Goal: Task Accomplishment & Management: Use online tool/utility

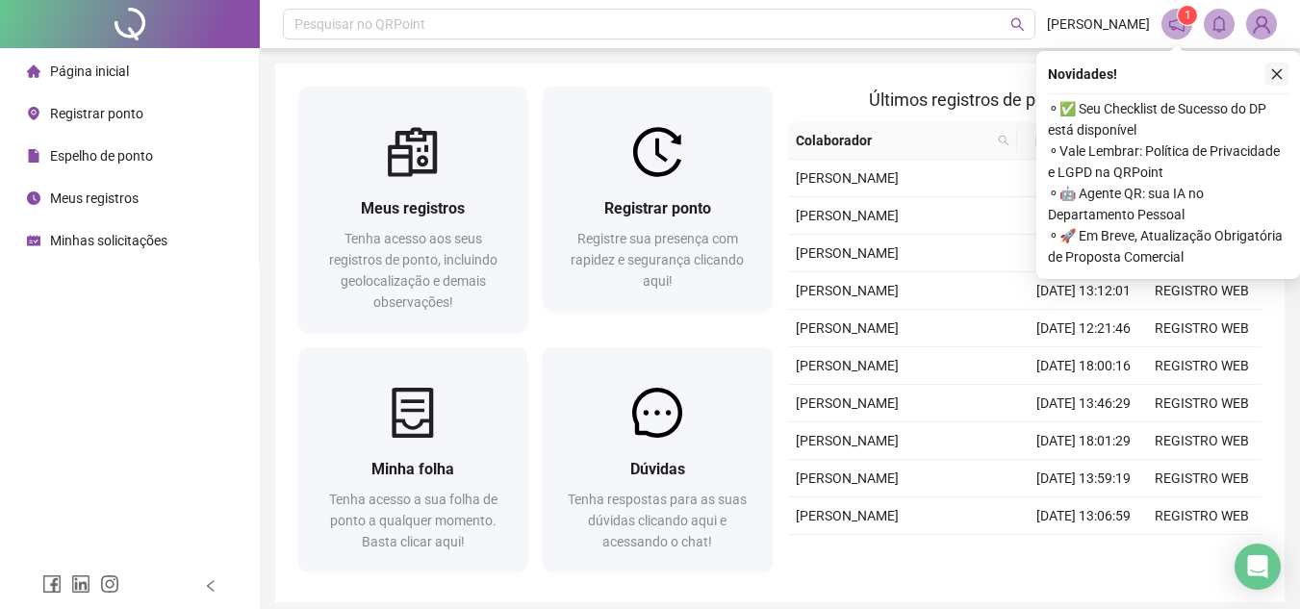
click at [1273, 79] on icon "close" at bounding box center [1276, 73] width 13 height 13
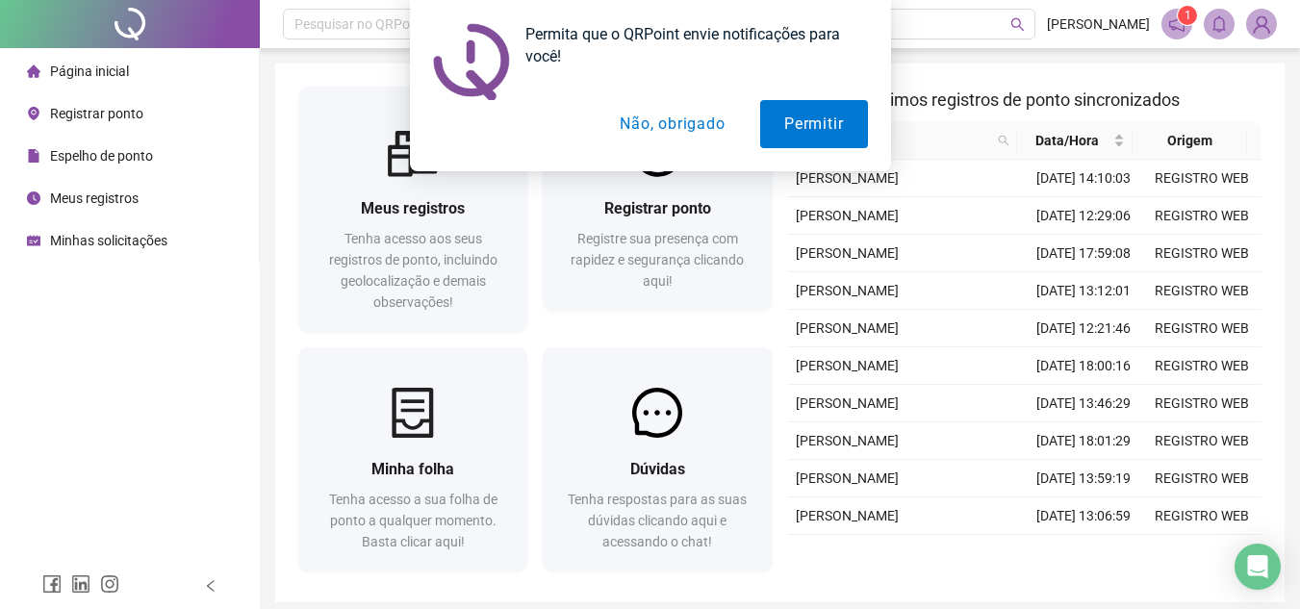
click at [723, 131] on button "Não, obrigado" at bounding box center [672, 124] width 153 height 48
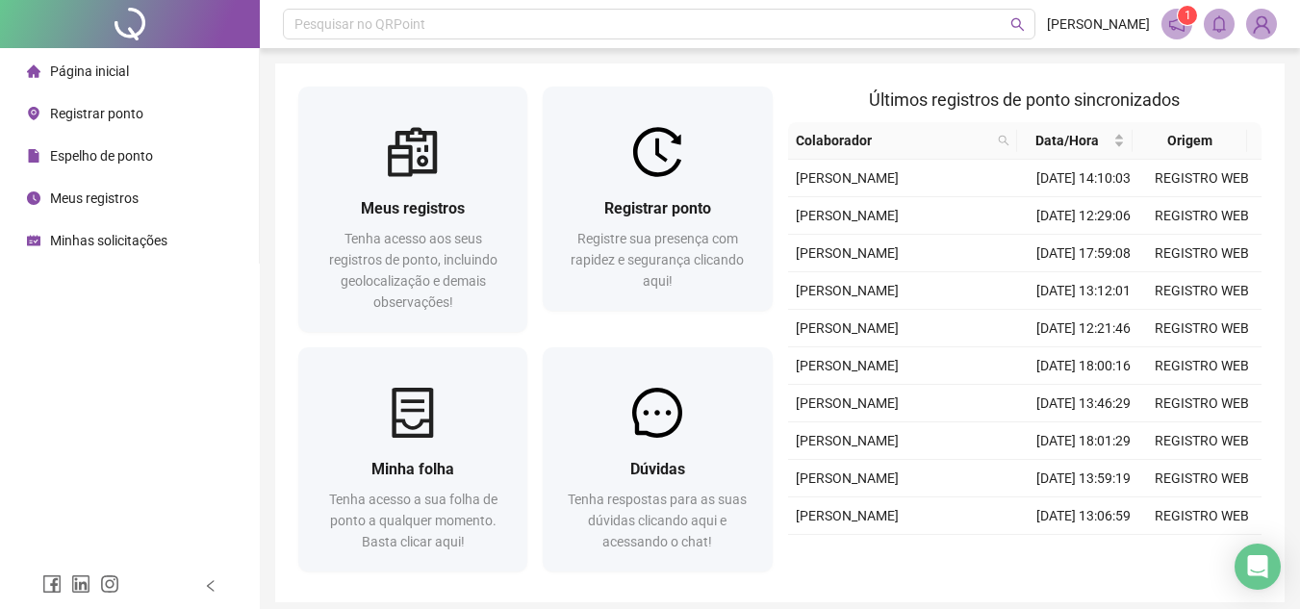
click at [813, 90] on h2 "Últimos registros de ponto sincronizados" at bounding box center [1025, 100] width 474 height 27
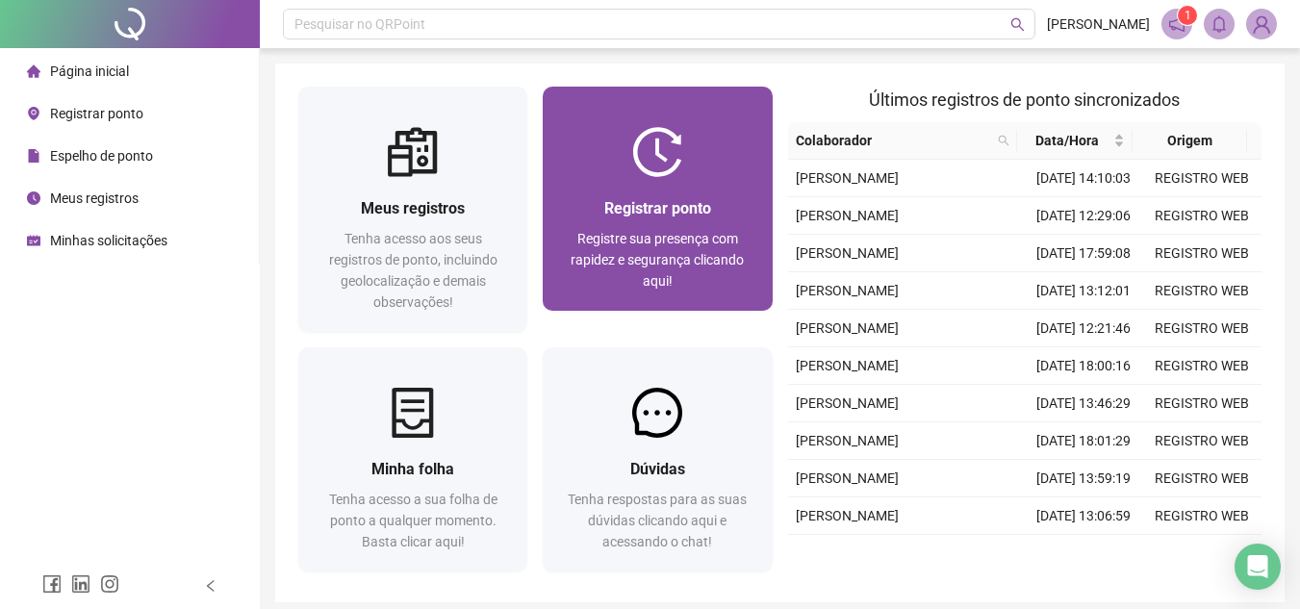
click at [725, 185] on div "Registrar ponto Registre sua presença com rapidez e segurança clicando aqui!" at bounding box center [657, 244] width 229 height 134
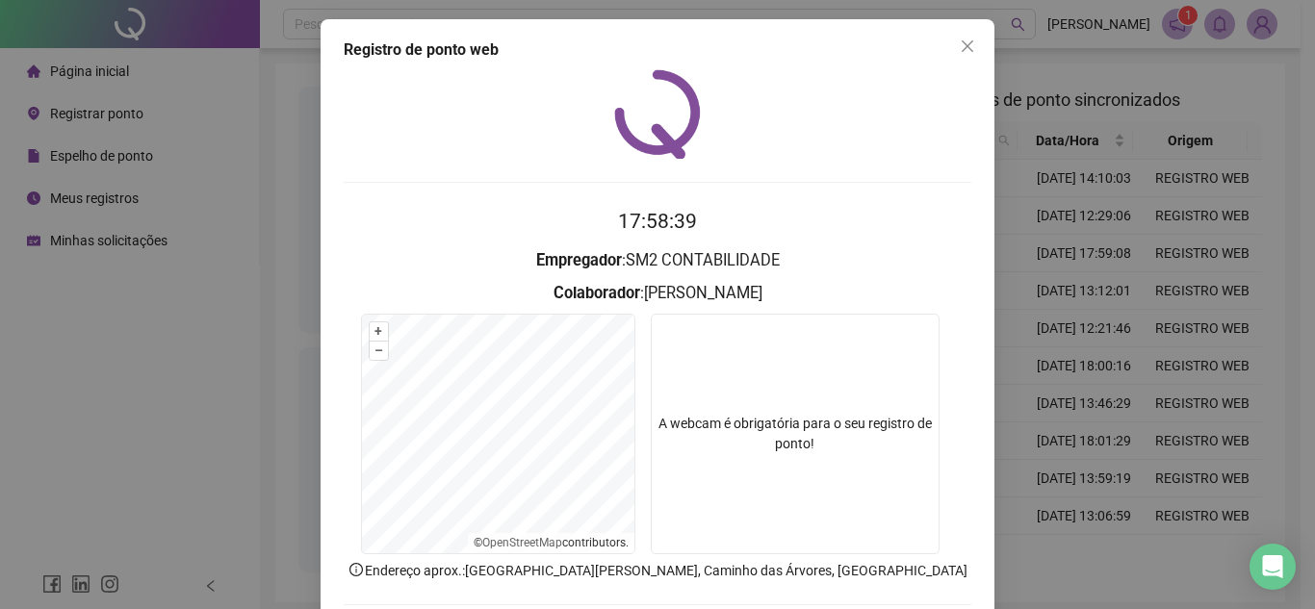
scroll to position [96, 0]
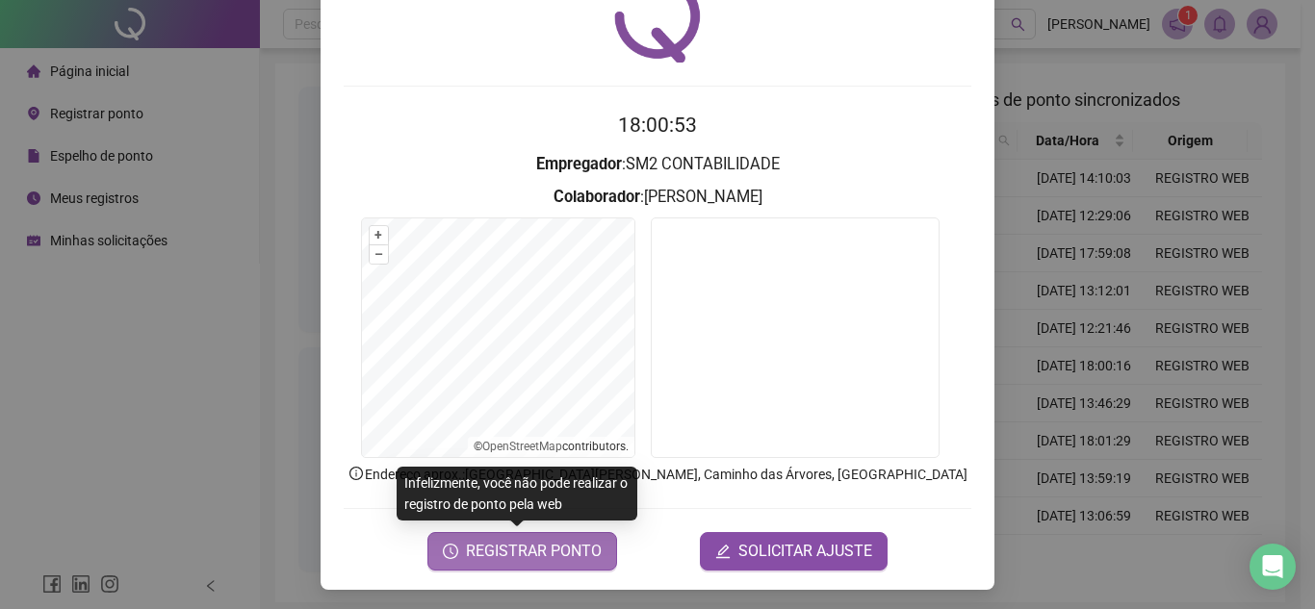
click at [515, 546] on span "REGISTRAR PONTO" at bounding box center [534, 551] width 136 height 23
